Goal: Book appointment/travel/reservation

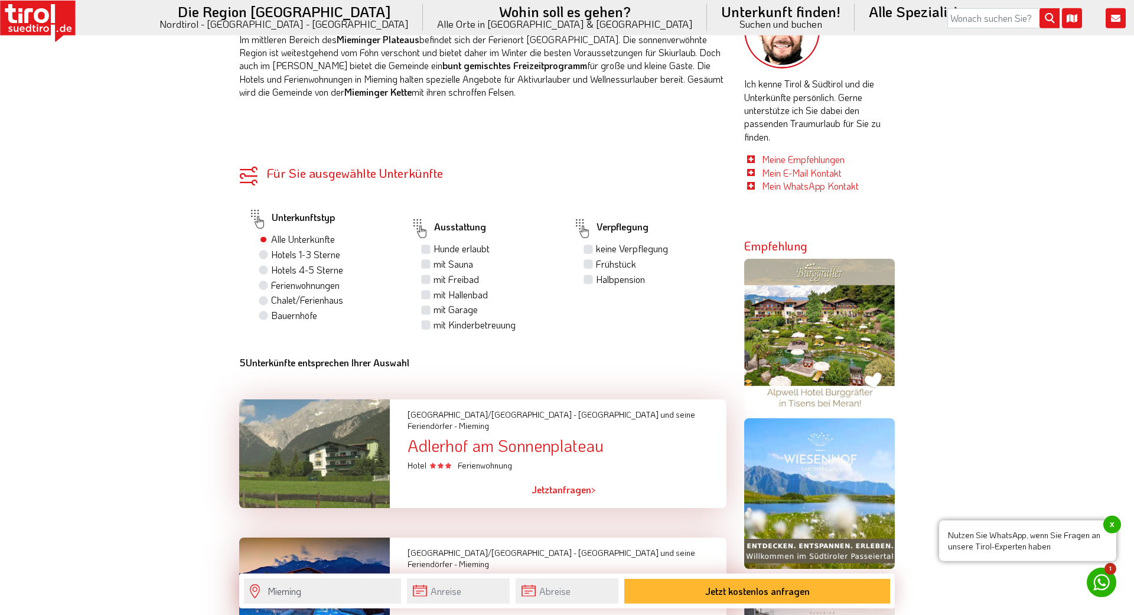
scroll to position [723, 0]
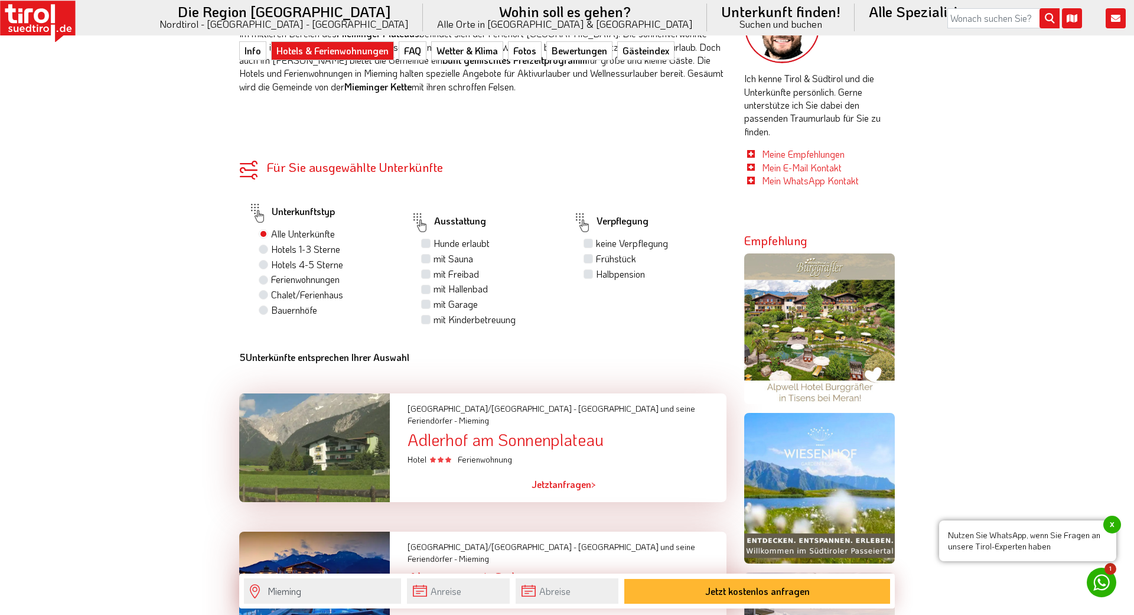
click at [330, 282] on label "Ferienwohnungen" at bounding box center [305, 279] width 69 height 13
click at [269, 282] on input "Ferienwohnungen" at bounding box center [265, 279] width 8 height 8
radio input "true"
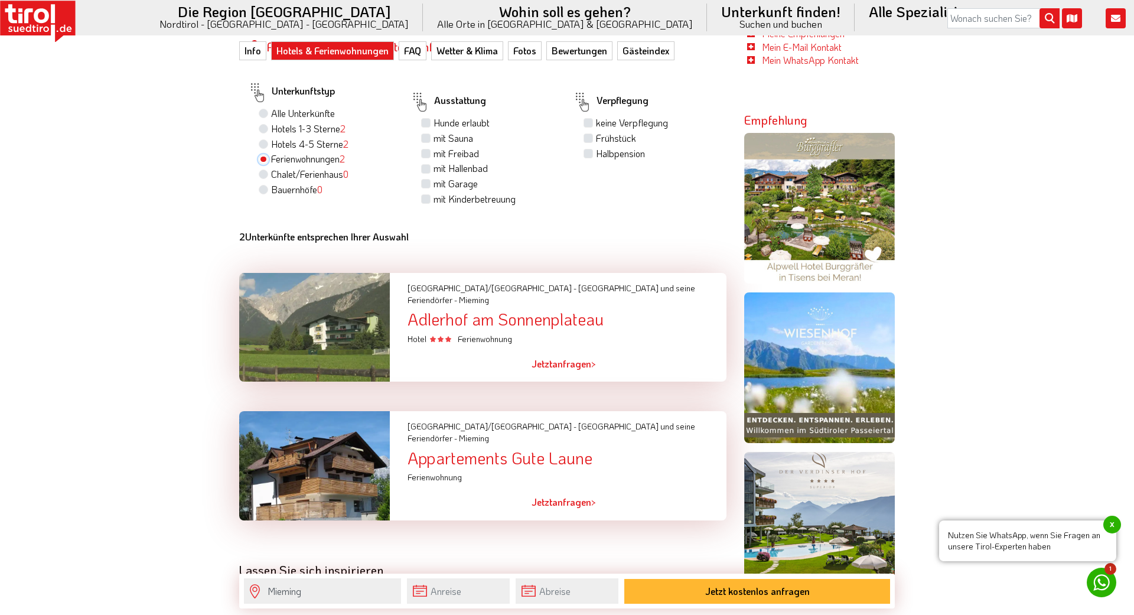
scroll to position [783, 0]
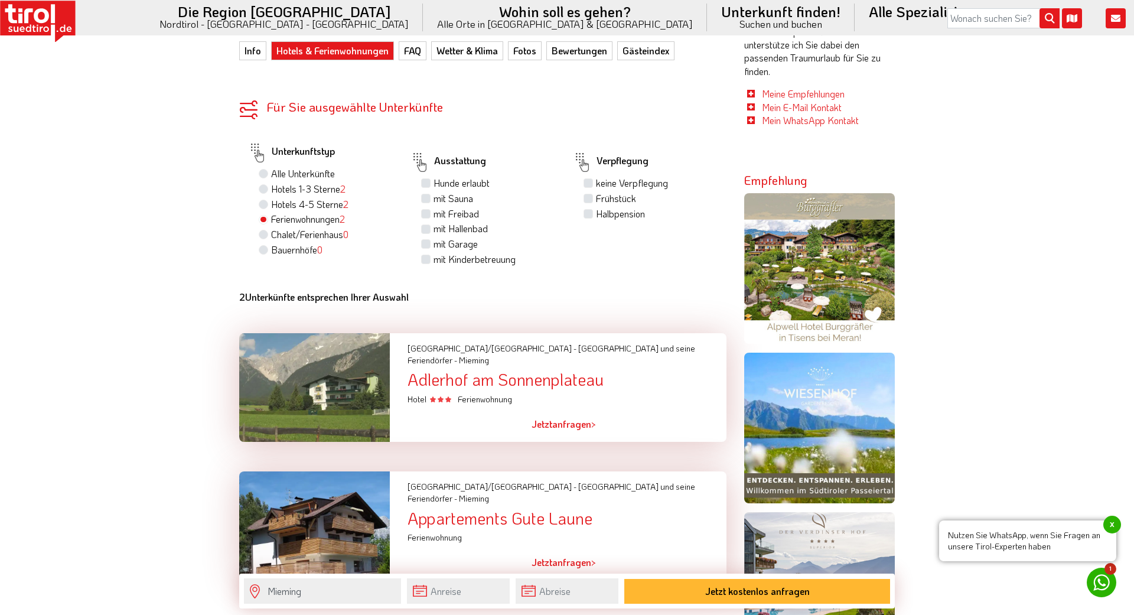
click at [369, 492] on div at bounding box center [314, 525] width 168 height 109
click at [436, 509] on div "Appartements Gute Laune" at bounding box center [567, 518] width 319 height 18
click at [437, 509] on div "Appartements Gute Laune" at bounding box center [567, 518] width 319 height 18
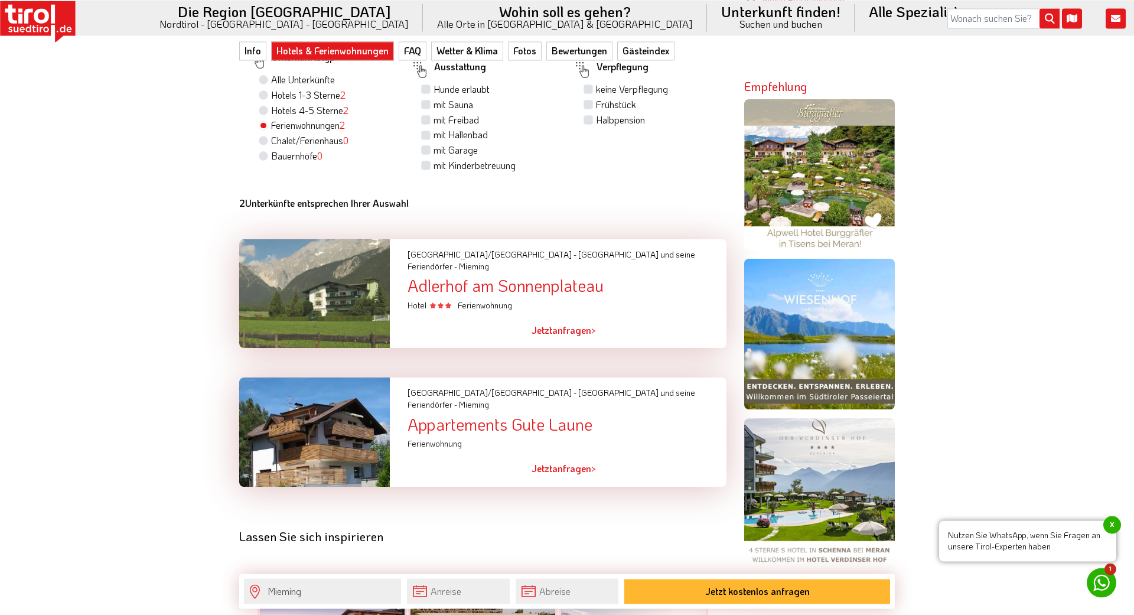
scroll to position [904, 0]
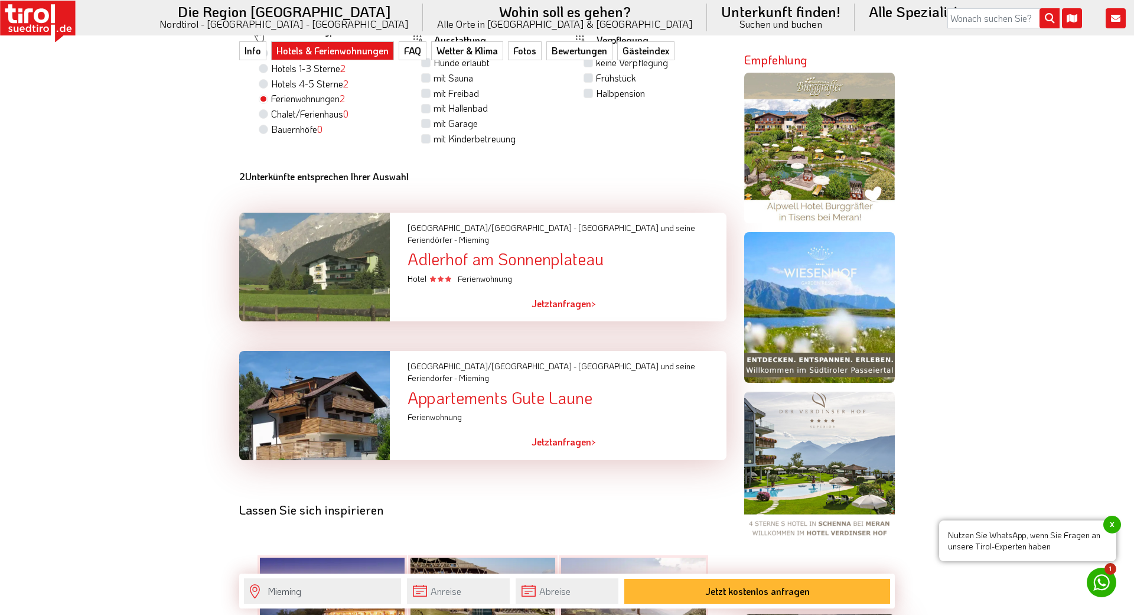
click at [319, 359] on div at bounding box center [314, 405] width 168 height 109
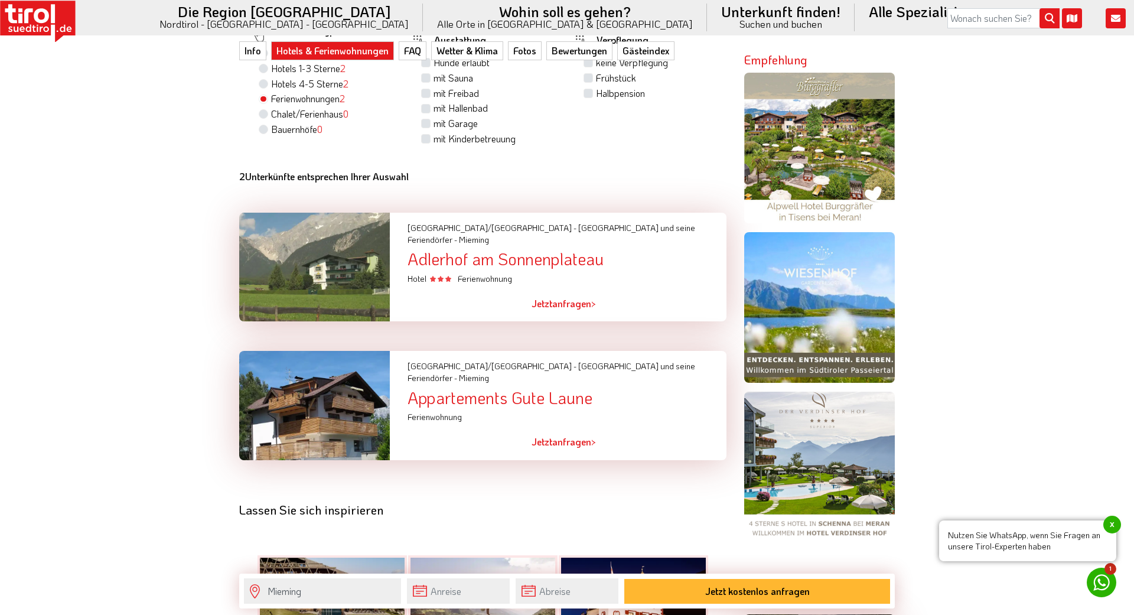
click at [558, 428] on link "Jetzt anfragen >" at bounding box center [564, 441] width 64 height 27
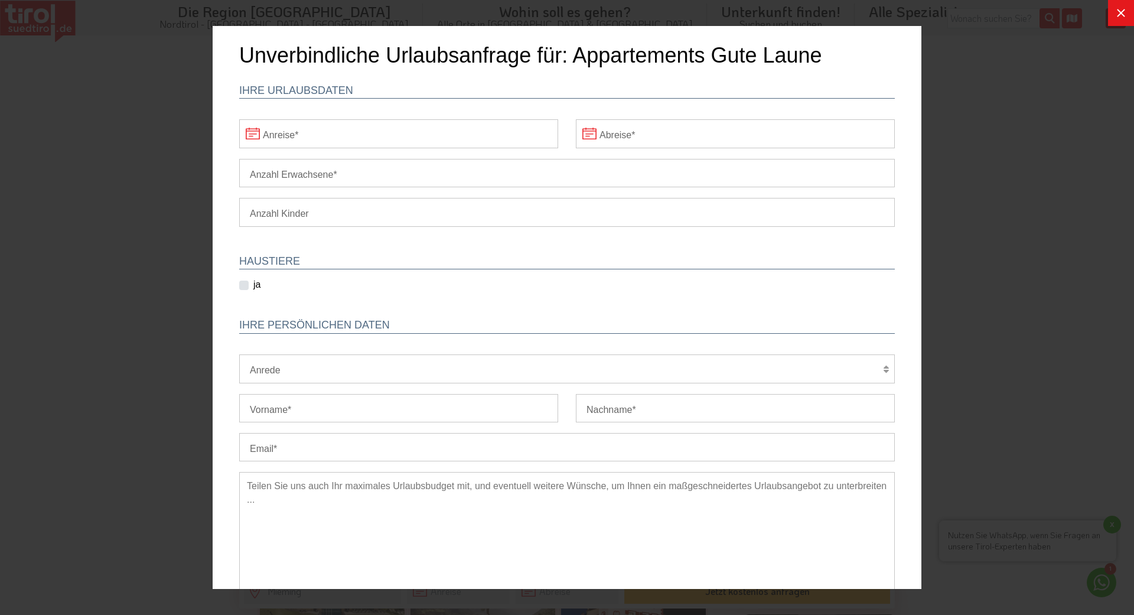
scroll to position [0, 0]
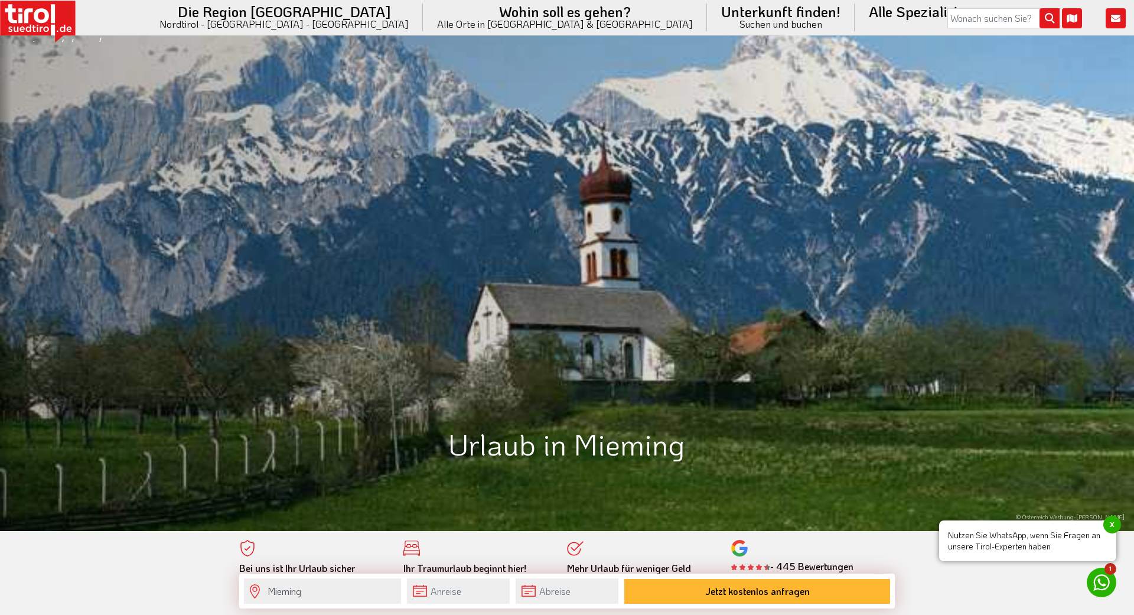
scroll to position [964, 0]
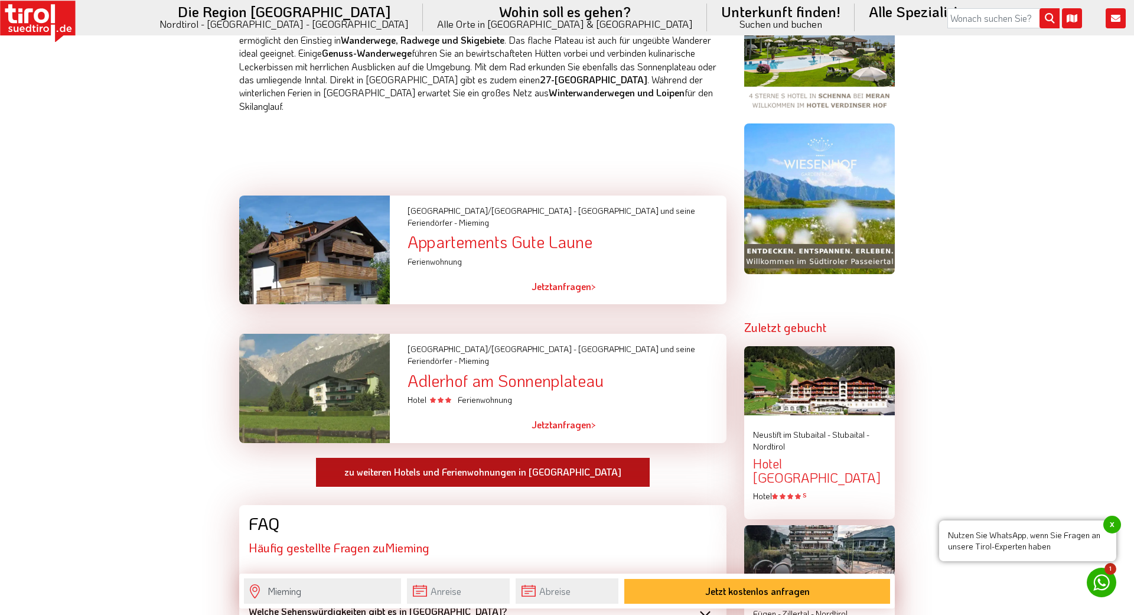
click at [470, 457] on link "zu weiteren Hotels und Ferienwohnungen in Mieming" at bounding box center [482, 472] width 335 height 31
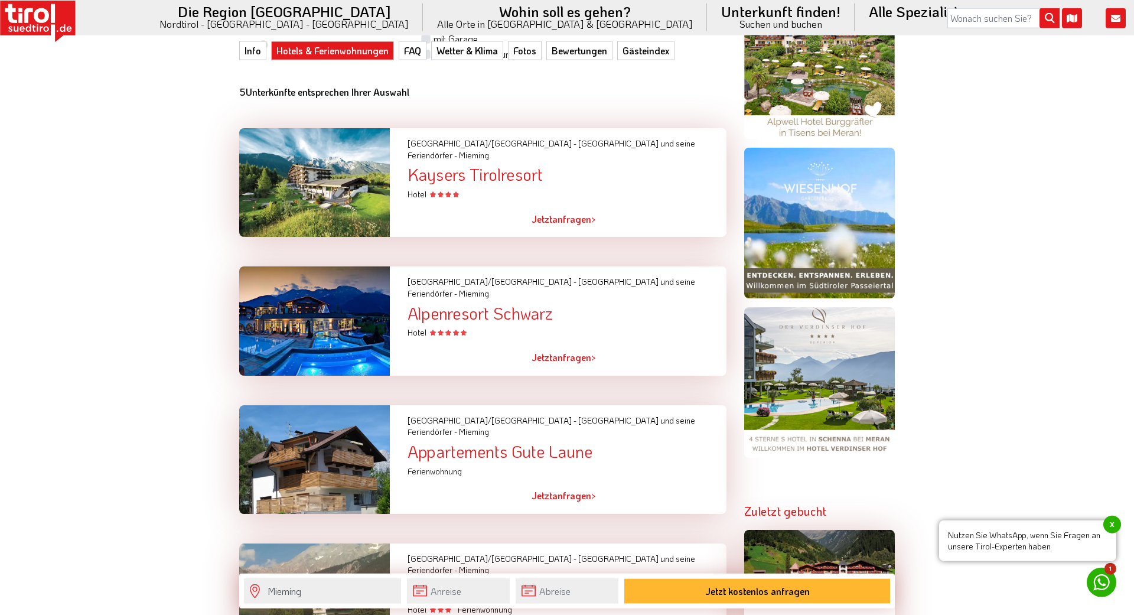
scroll to position [1024, 0]
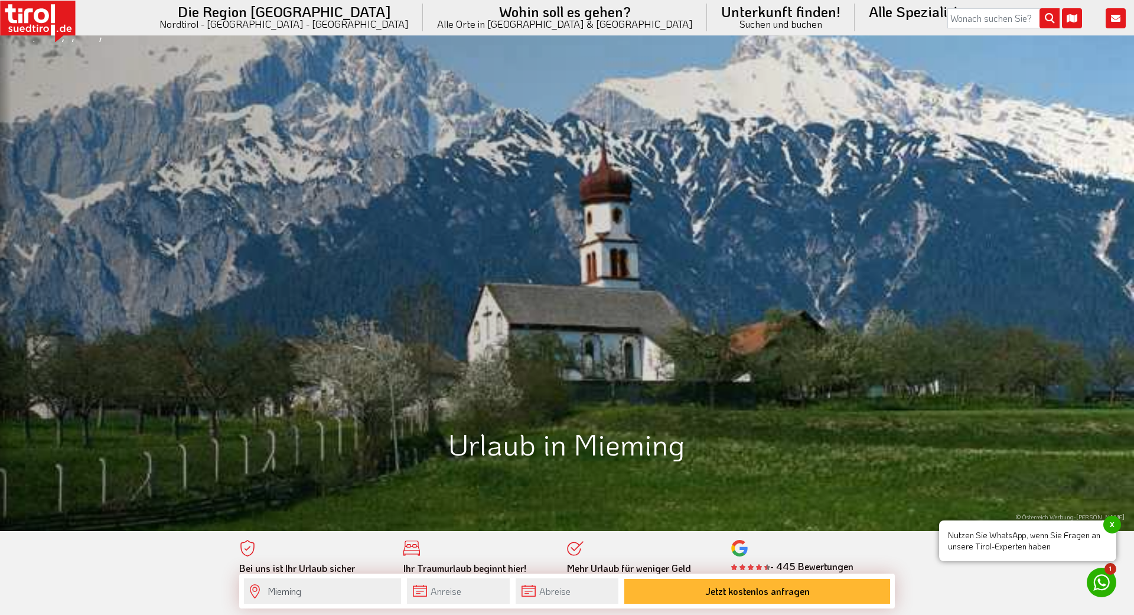
scroll to position [964, 0]
